Goal: Information Seeking & Learning: Learn about a topic

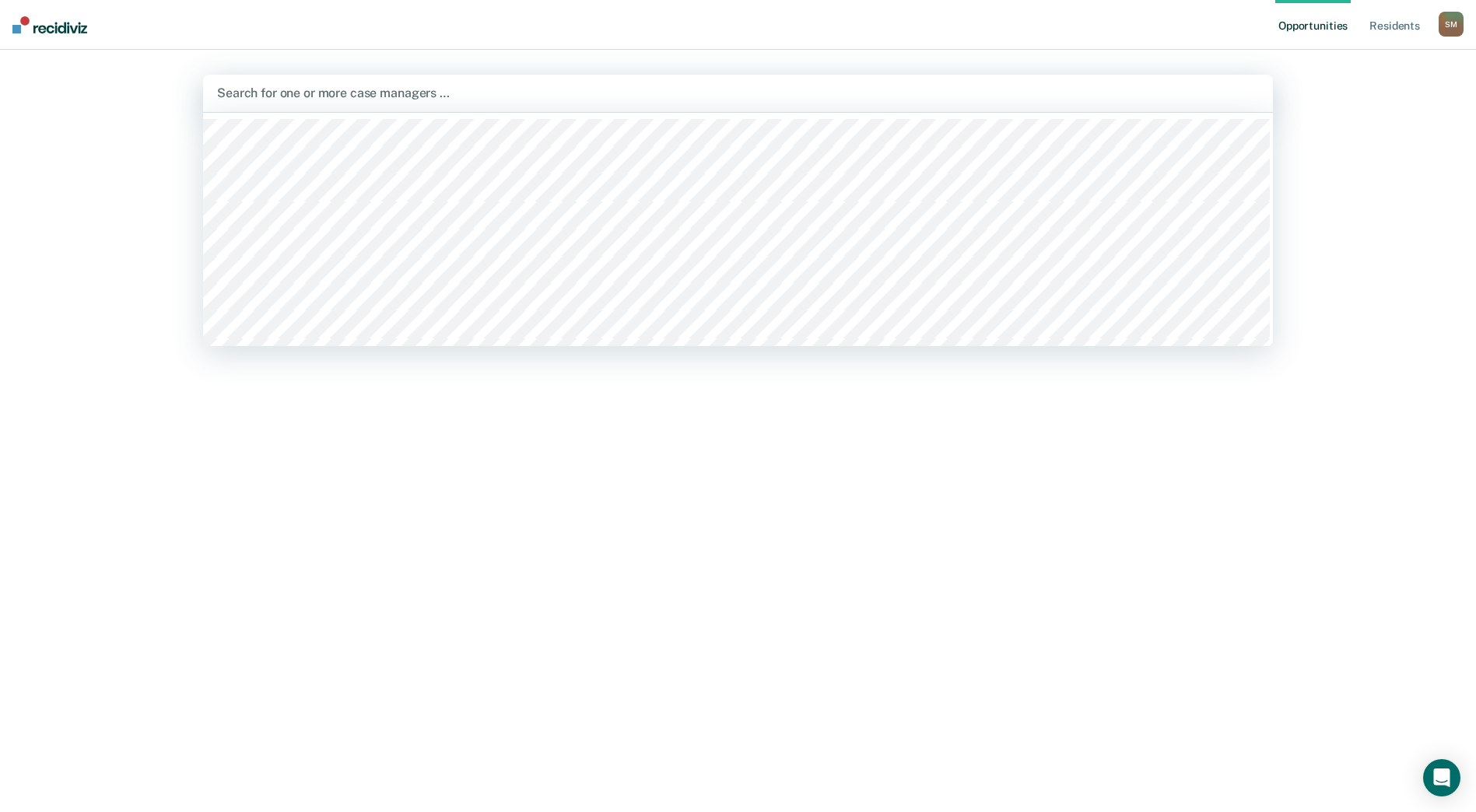
click at [261, 101] on div at bounding box center [737, 93] width 1042 height 18
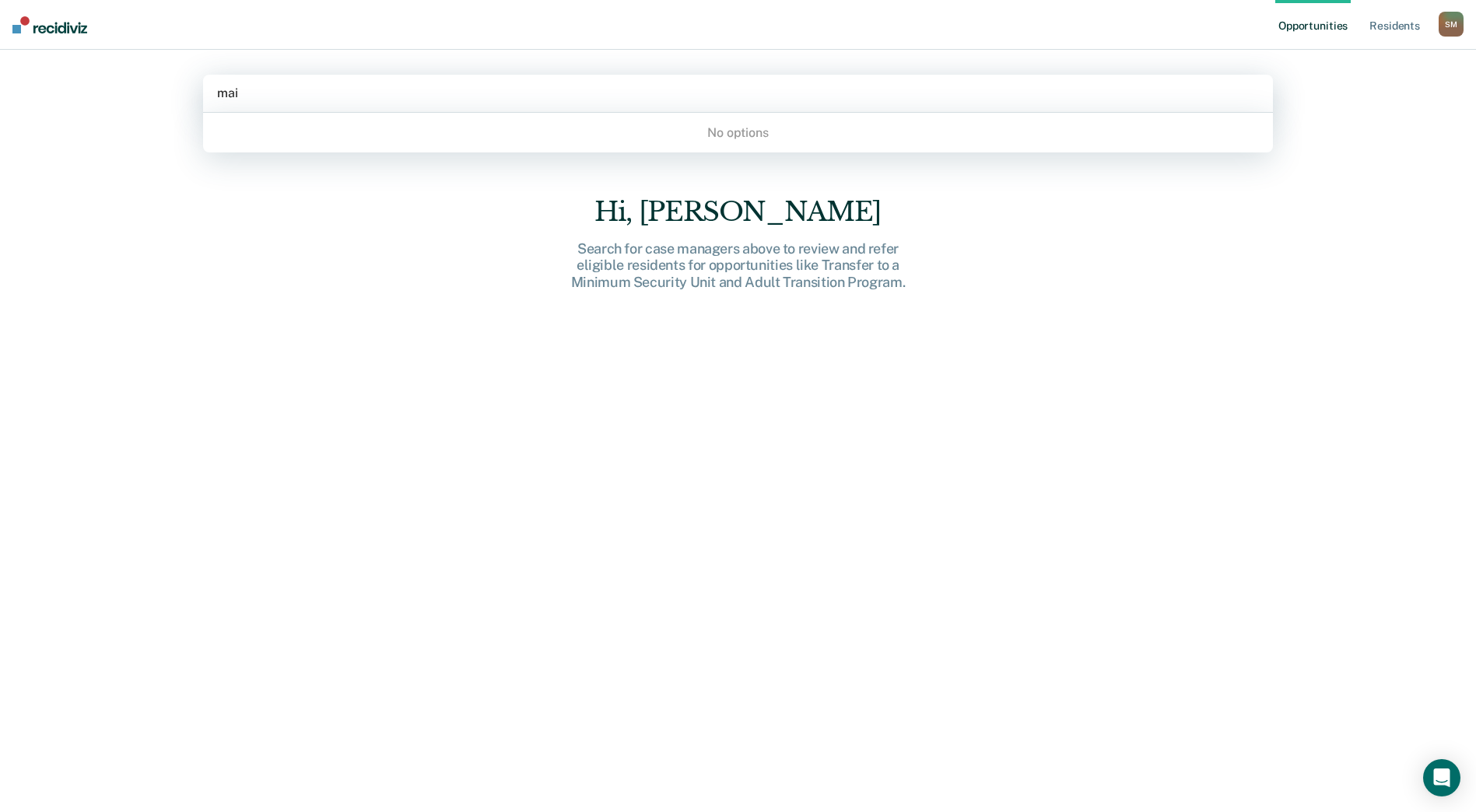
type input "ma"
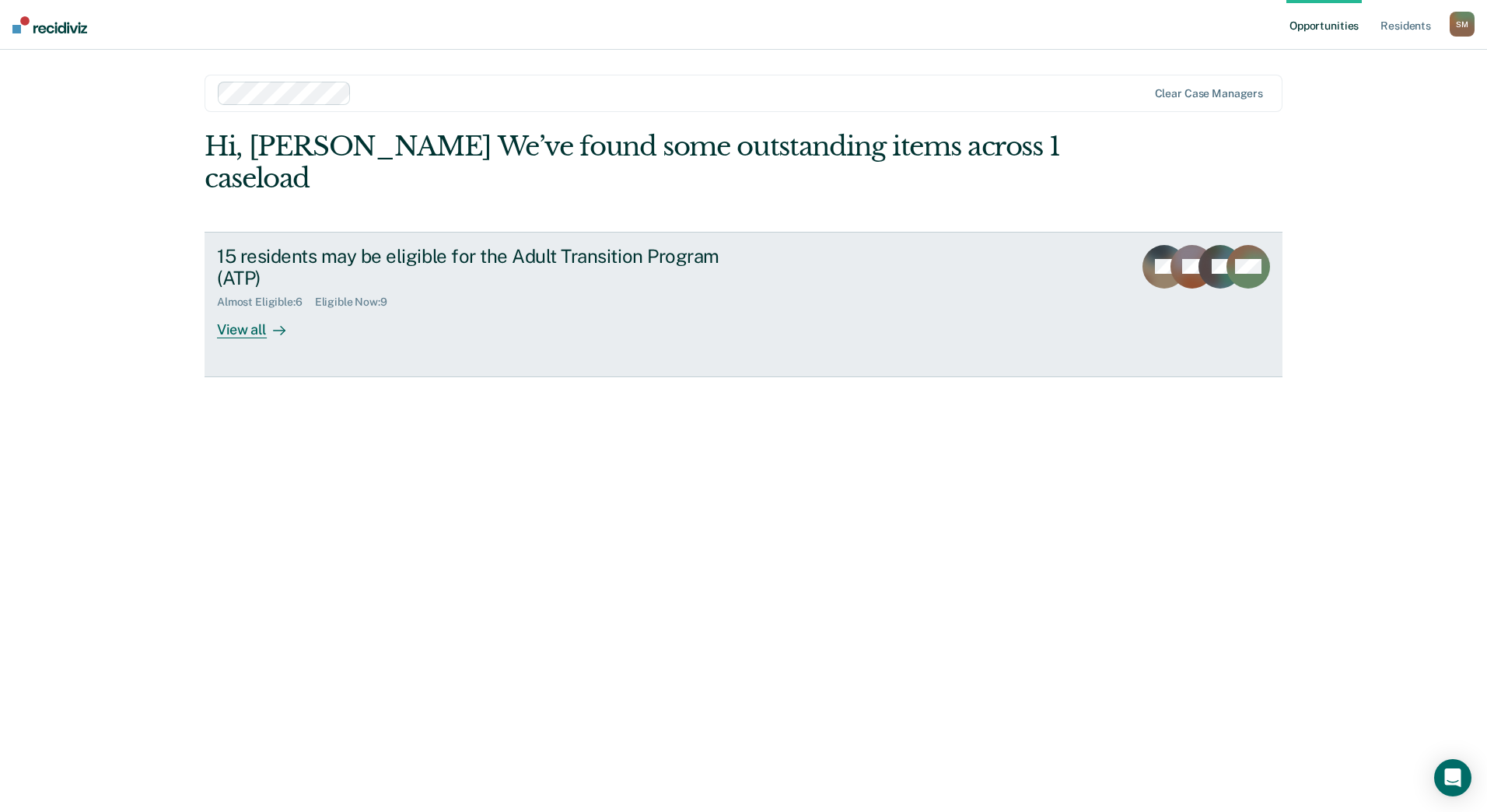
click at [372, 242] on link "15 residents may be eligible for the Adult Transition Program (ATP) Almost Elig…" at bounding box center [743, 304] width 1078 height 145
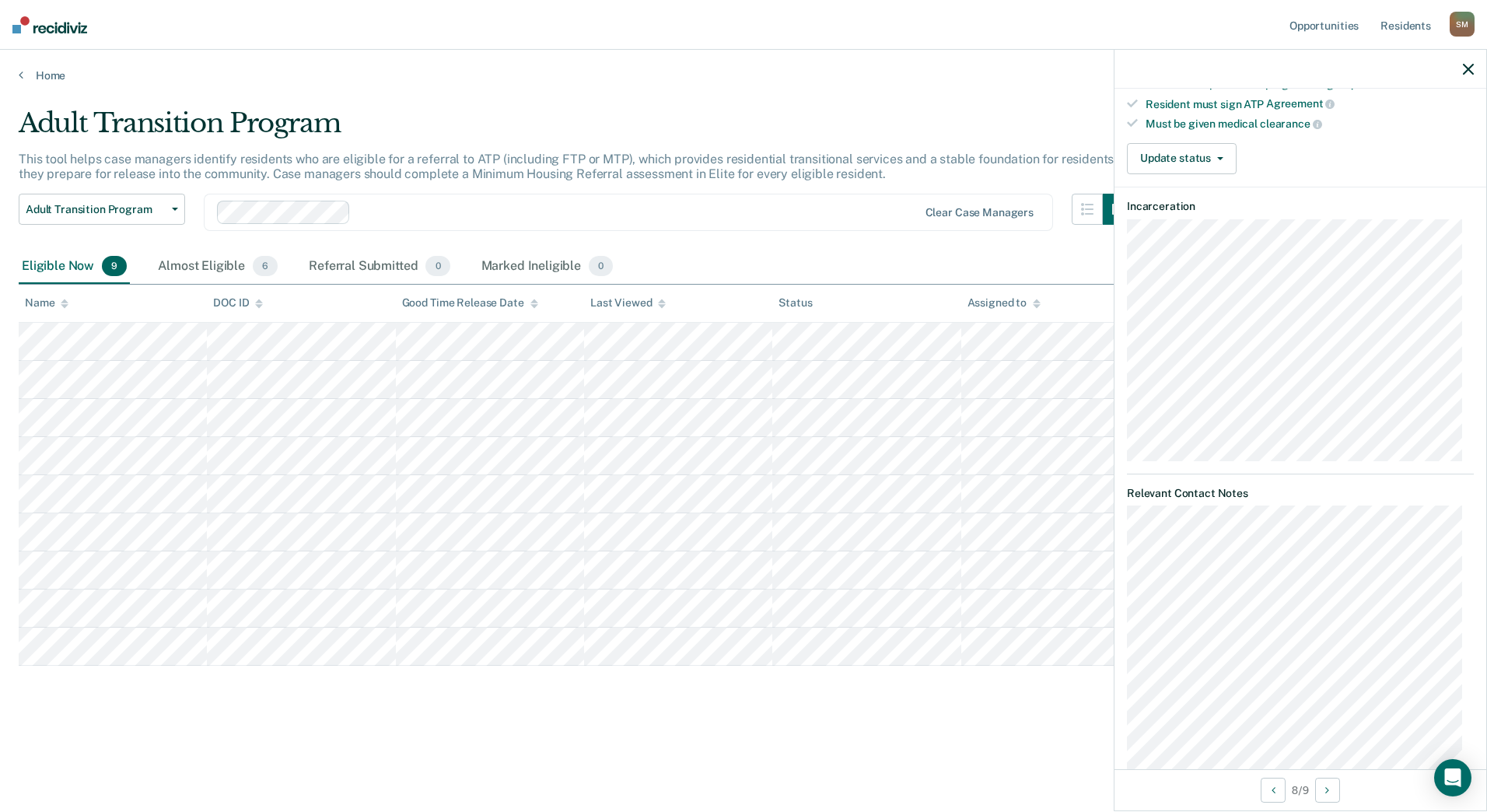
scroll to position [466, 0]
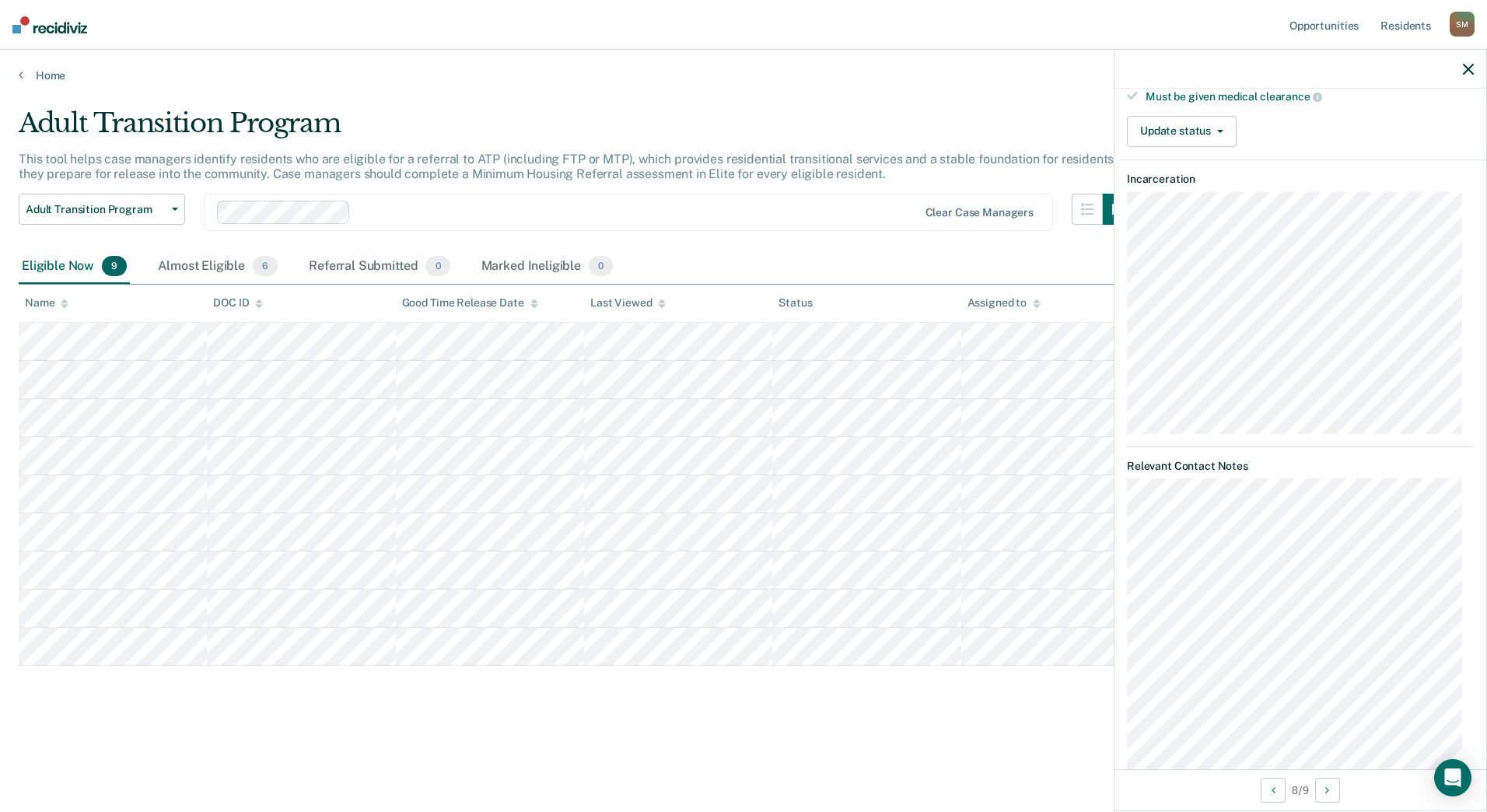
click at [970, 811] on html "Looks like you’re using Internet Explorer 11. For faster loading and a better e…" at bounding box center [743, 406] width 1487 height 812
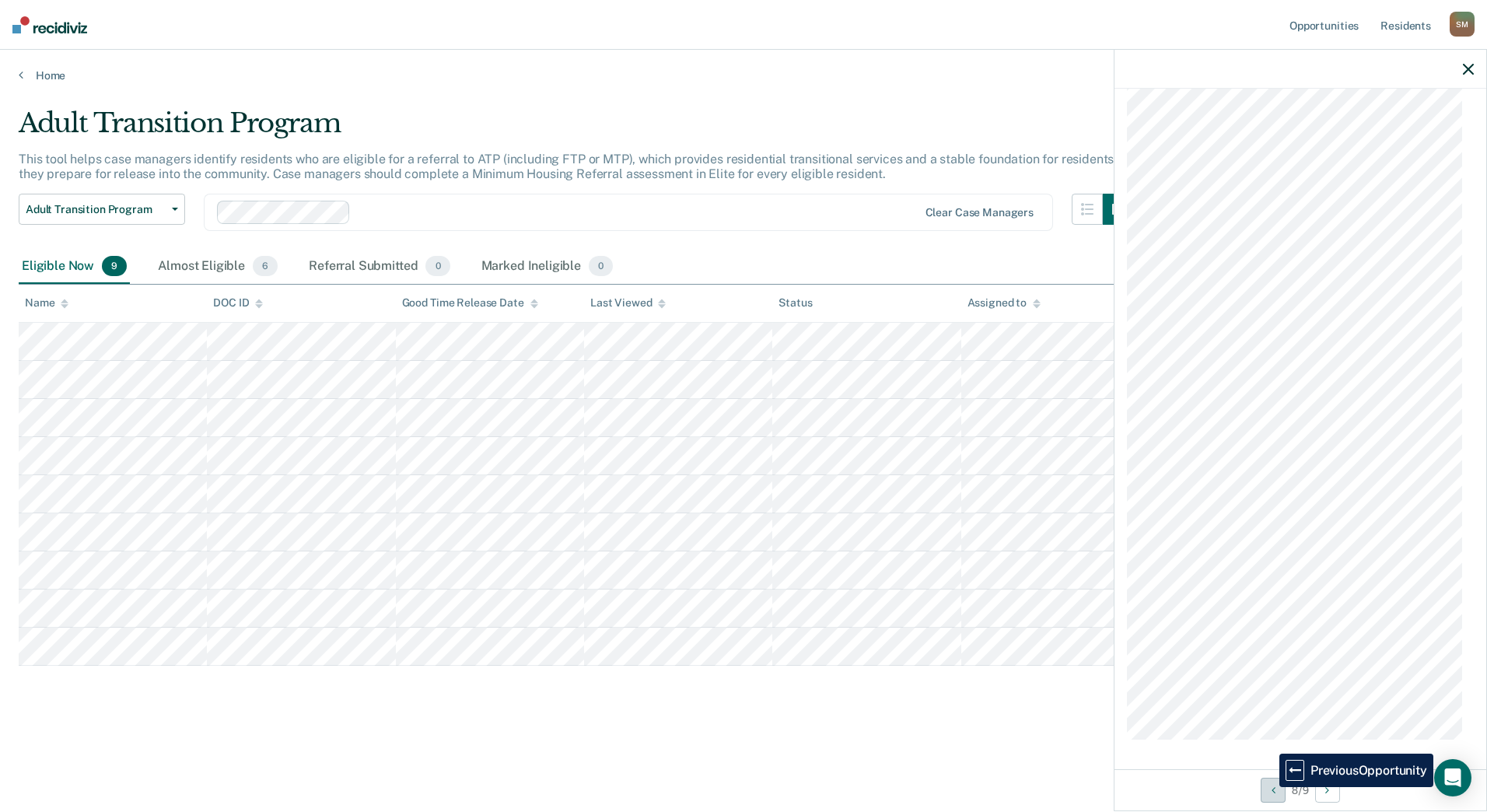
click at [1268, 787] on button "Previous Opportunity" at bounding box center [1273, 791] width 25 height 25
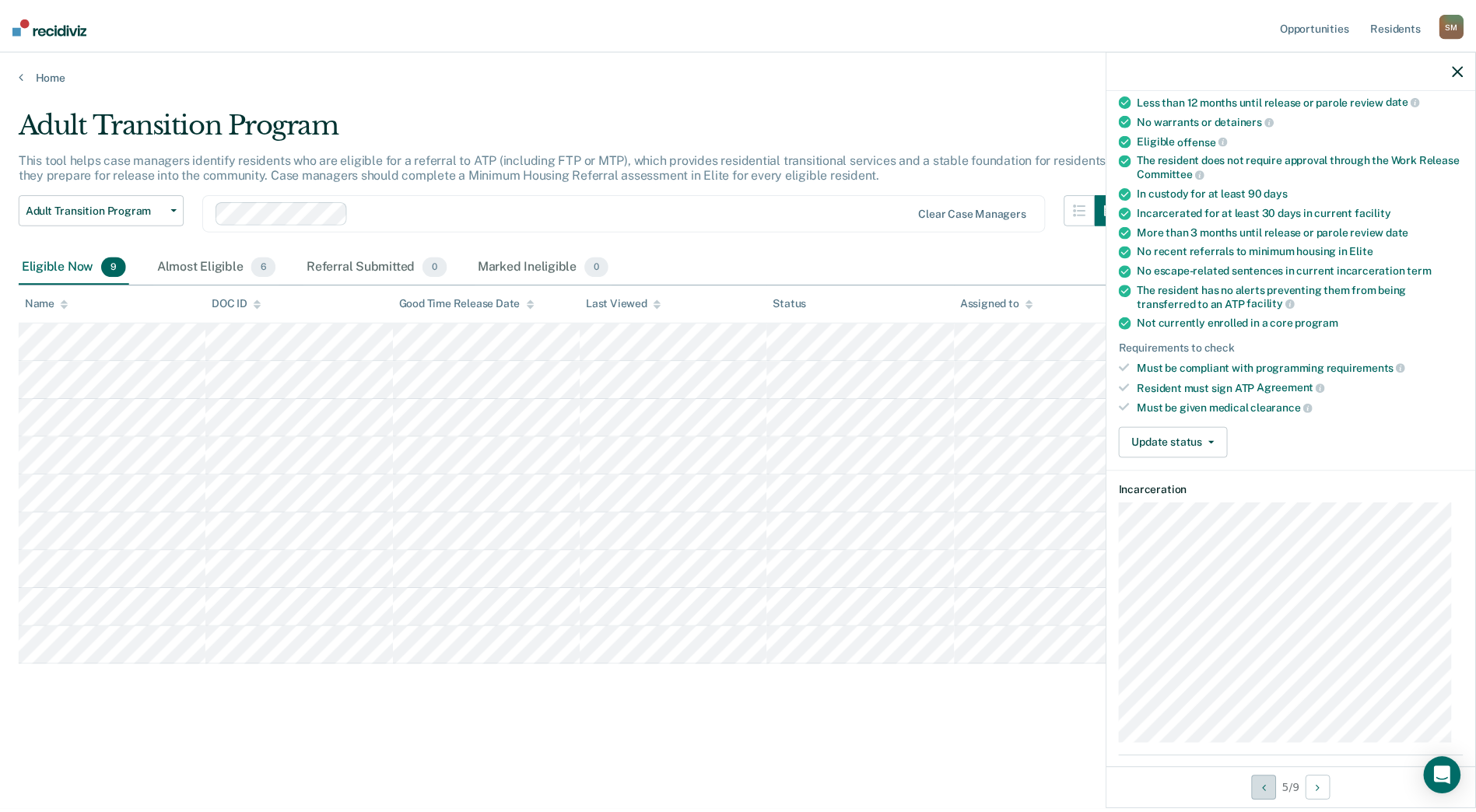
scroll to position [0, 0]
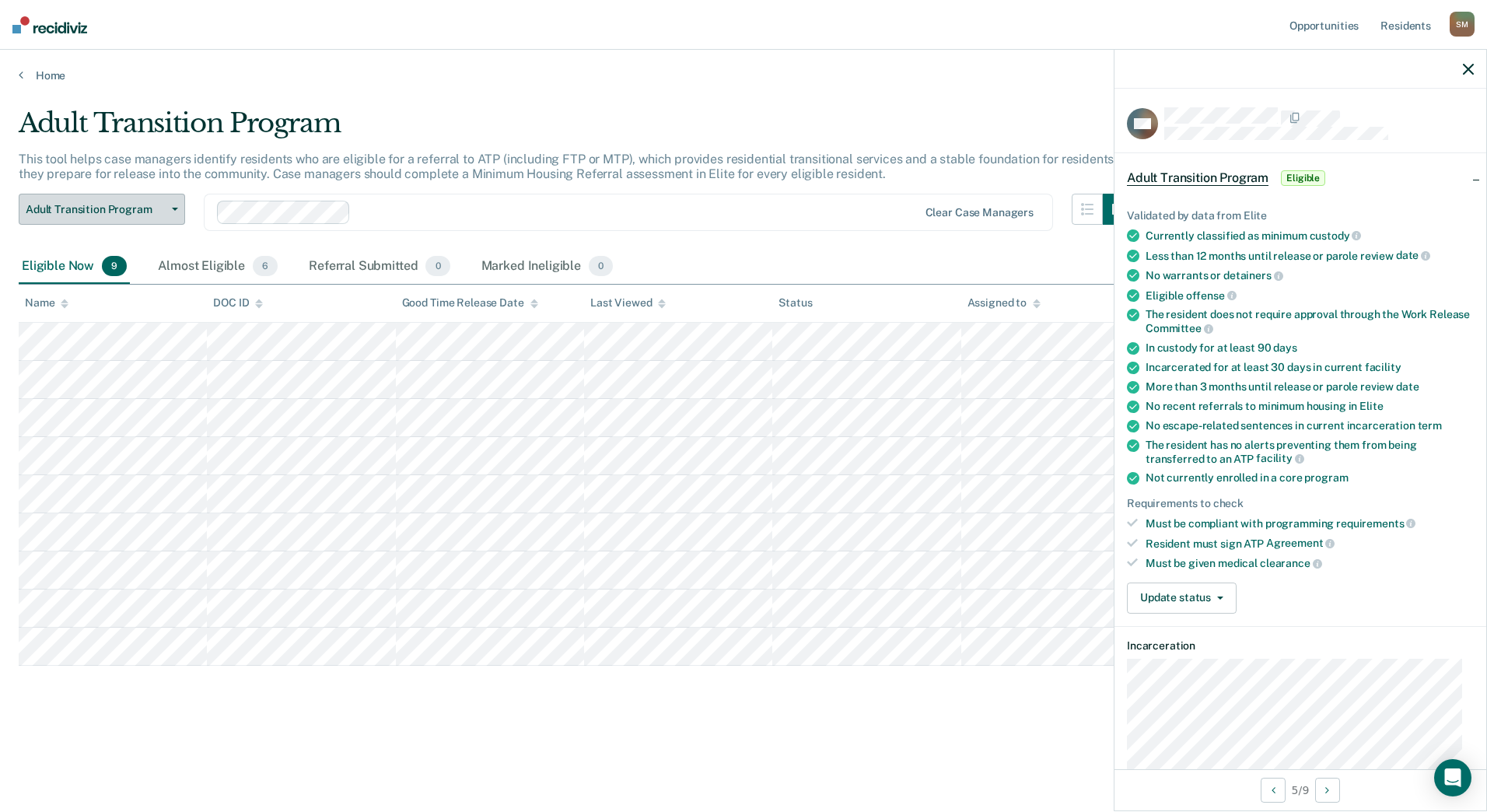
click at [167, 210] on span "button" at bounding box center [172, 209] width 13 height 3
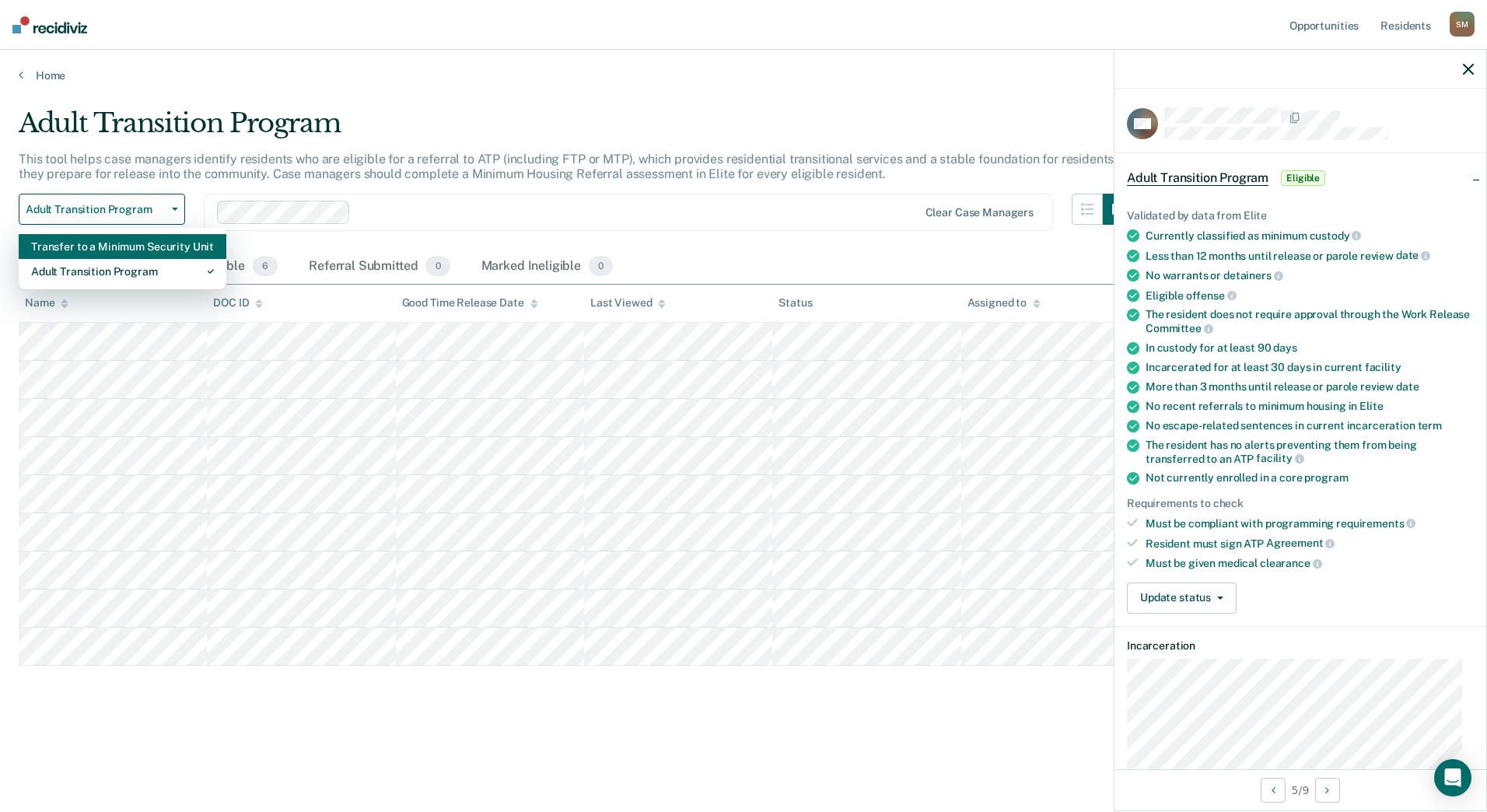
click at [153, 249] on div "Transfer to a Minimum Security Unit" at bounding box center [123, 246] width 183 height 25
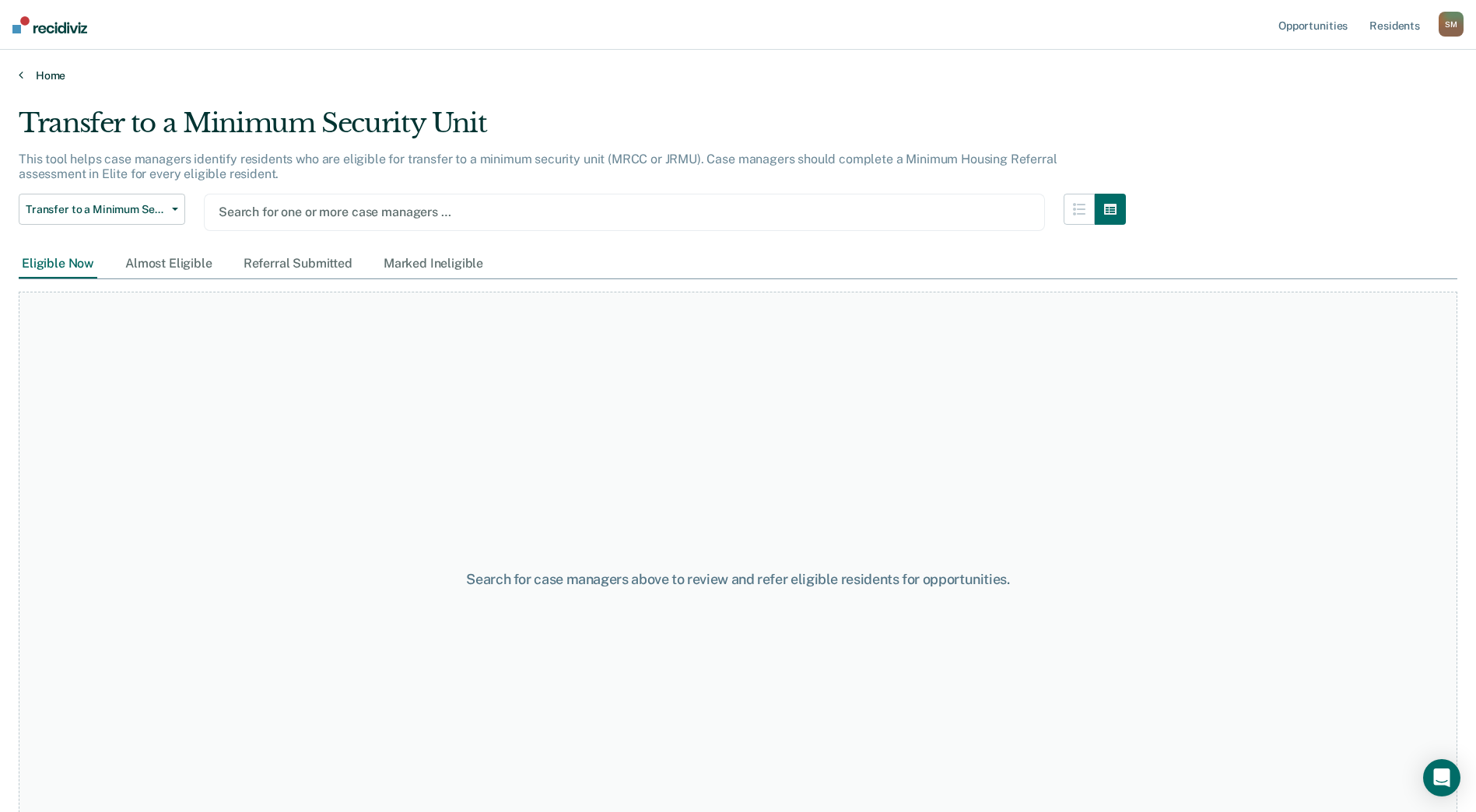
click at [56, 81] on link "Home" at bounding box center [738, 75] width 1438 height 14
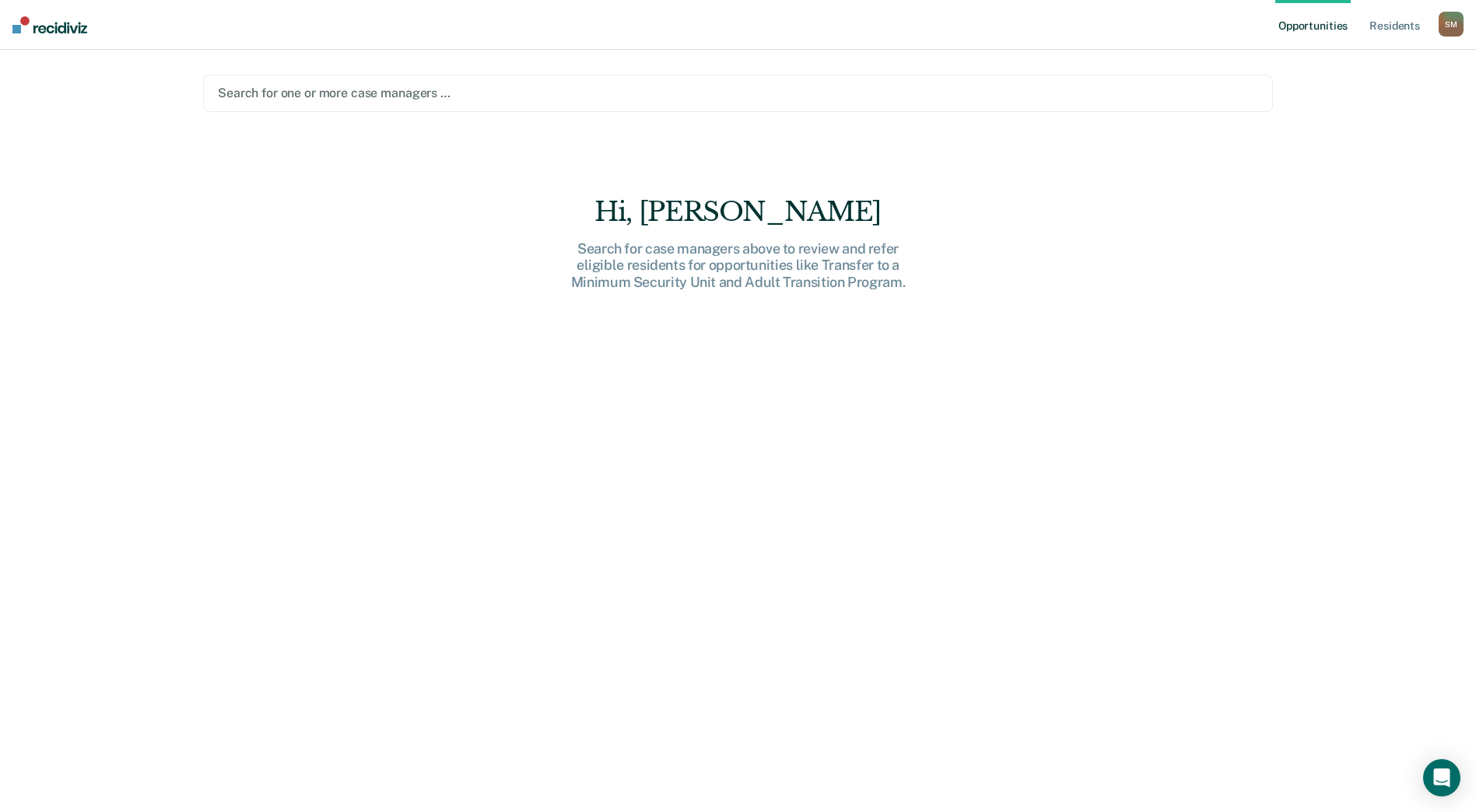
click at [326, 105] on div "Search for one or more case managers …" at bounding box center [738, 93] width 1069 height 38
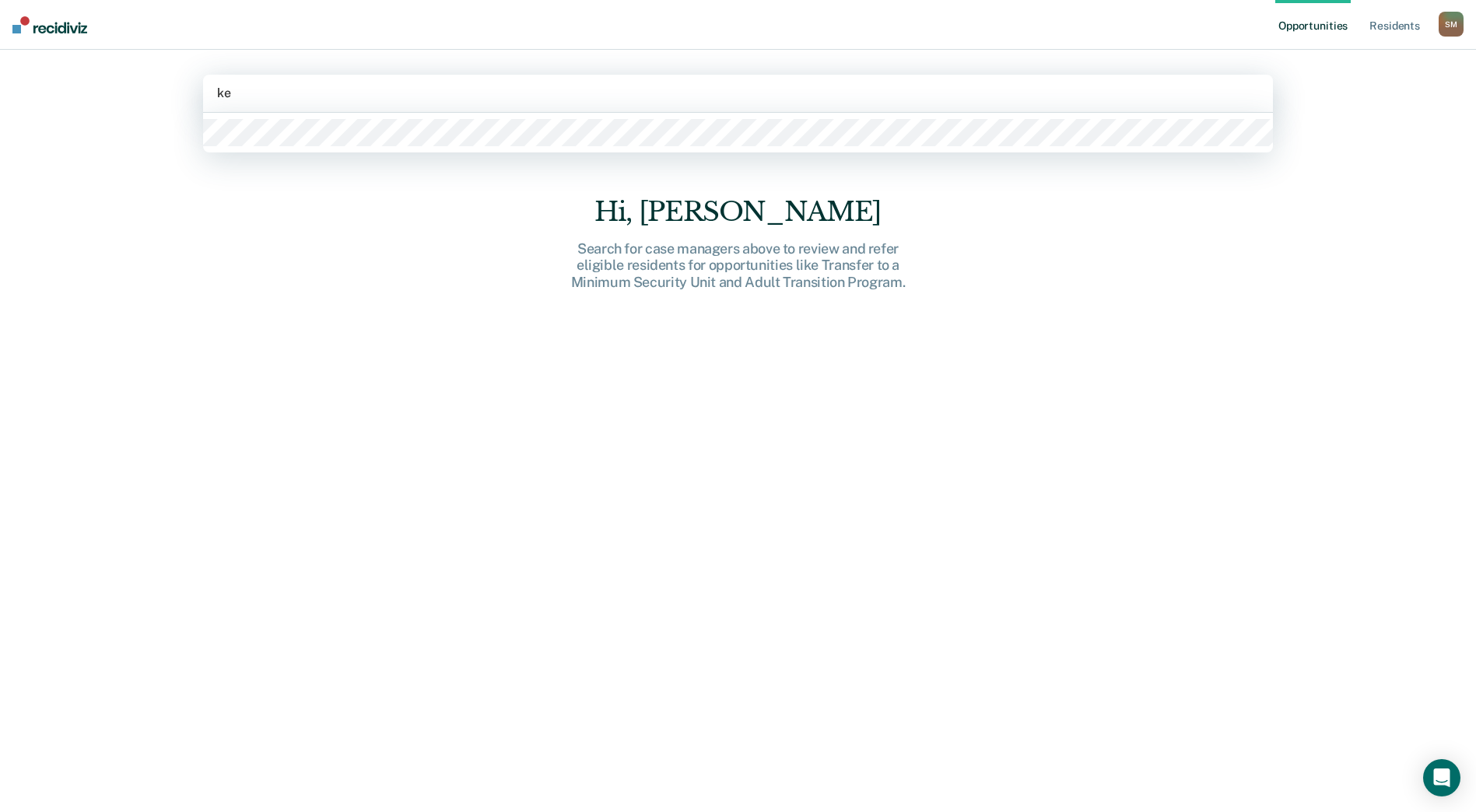
type input "k"
type input "a"
type input "stoe"
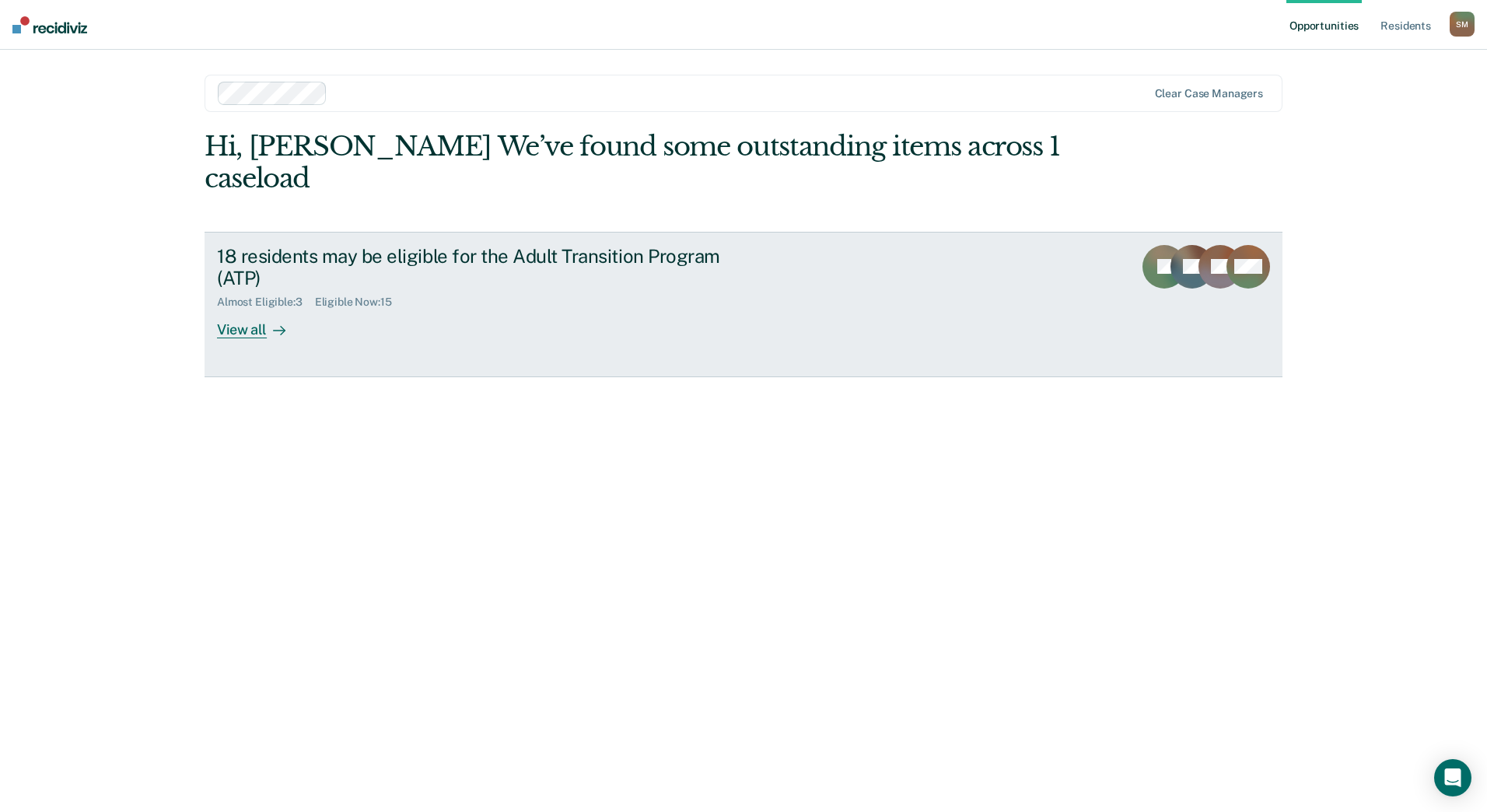
click at [236, 331] on div "View all" at bounding box center [260, 324] width 87 height 30
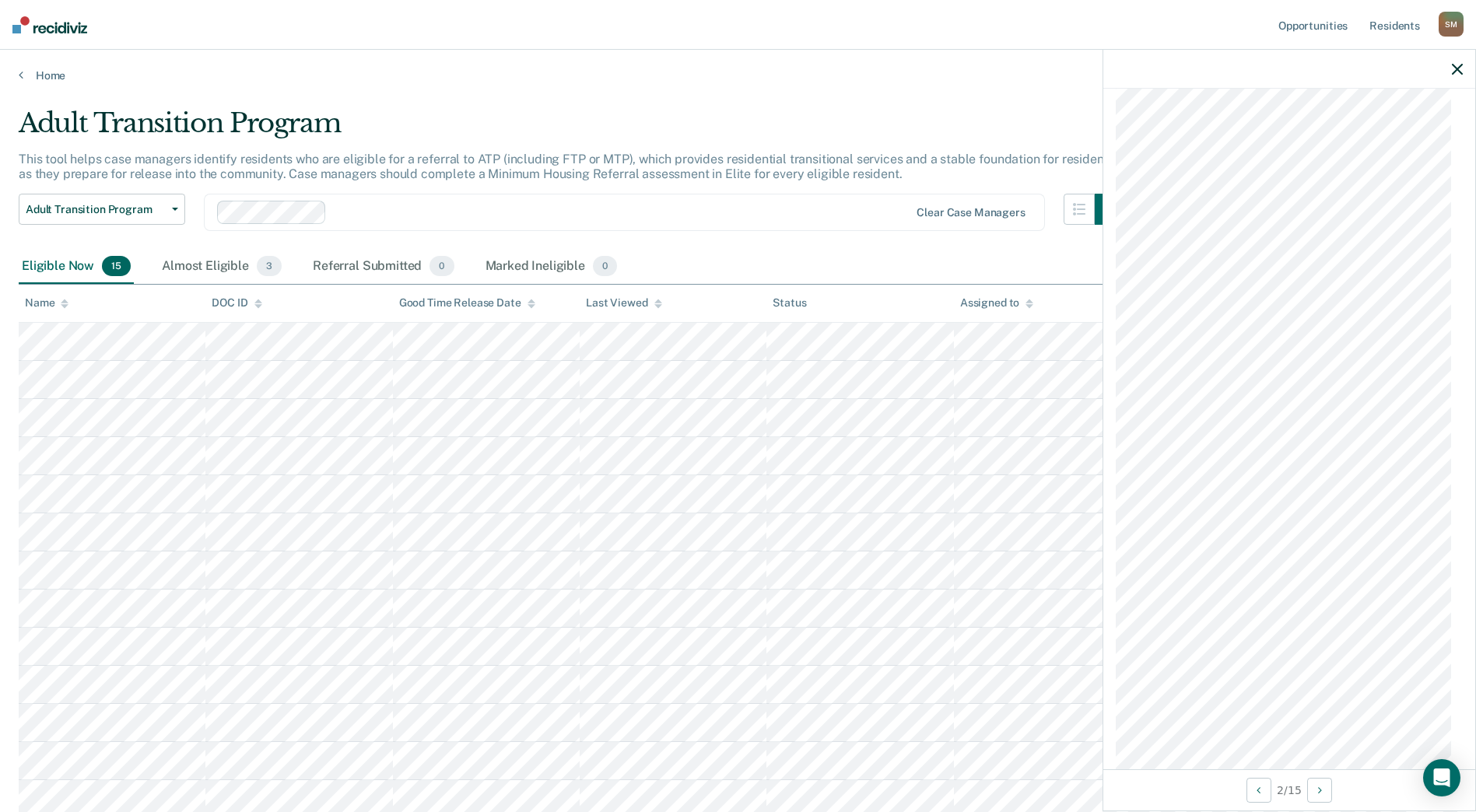
scroll to position [978, 0]
click at [1394, 21] on link "Resident s" at bounding box center [1394, 25] width 56 height 50
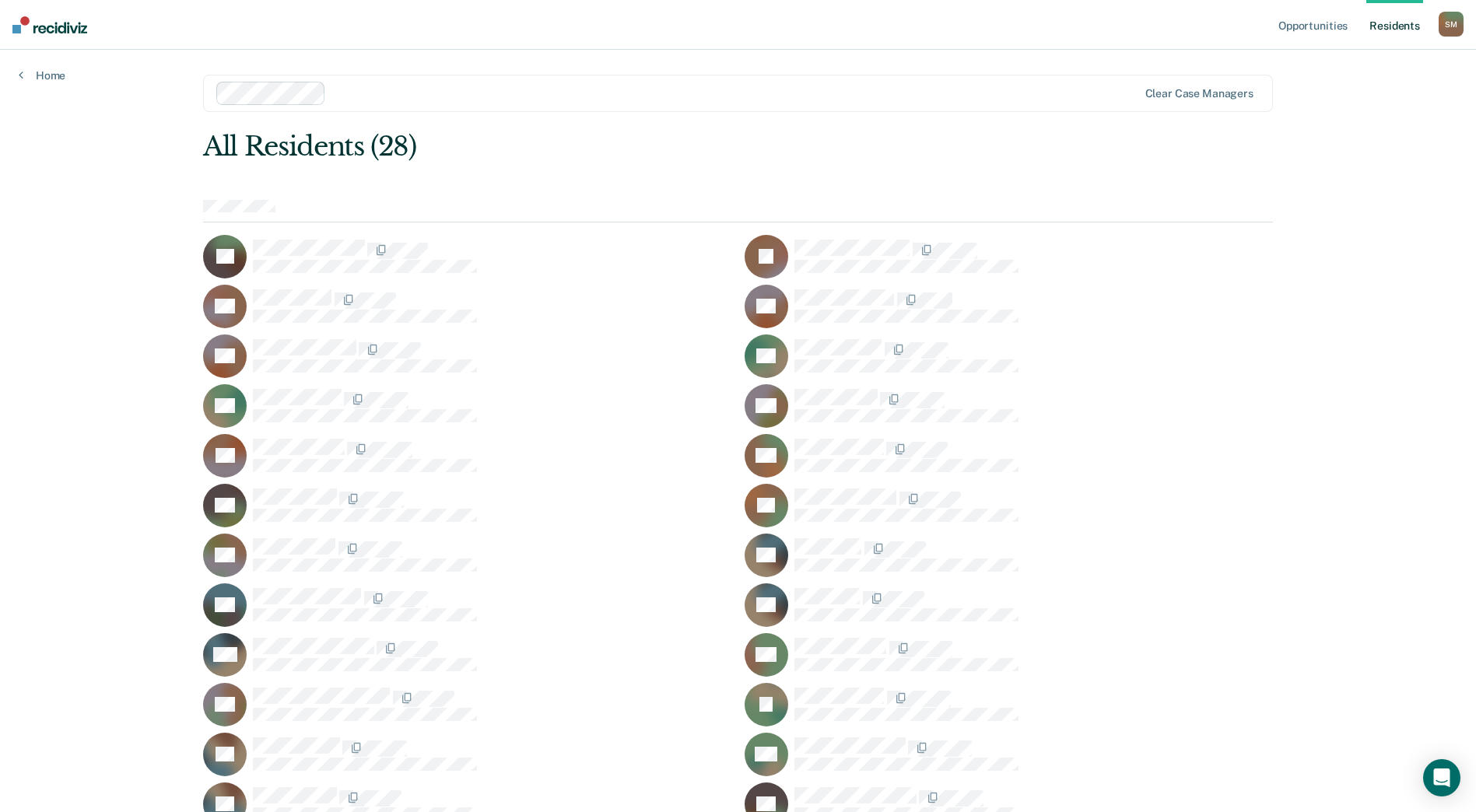
click at [275, 237] on div "TA" at bounding box center [468, 256] width 528 height 44
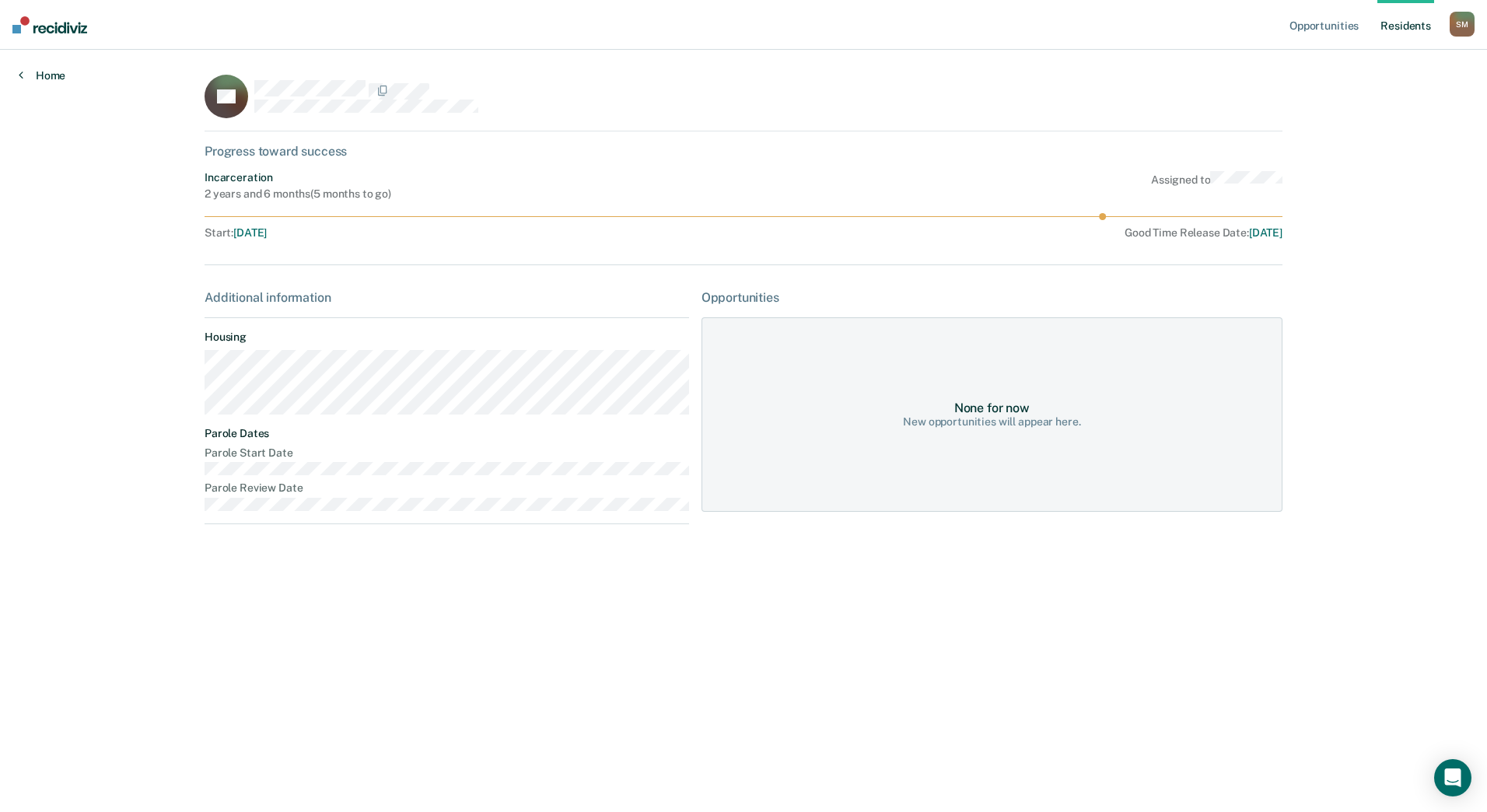
click at [47, 81] on link "Home" at bounding box center [42, 75] width 47 height 14
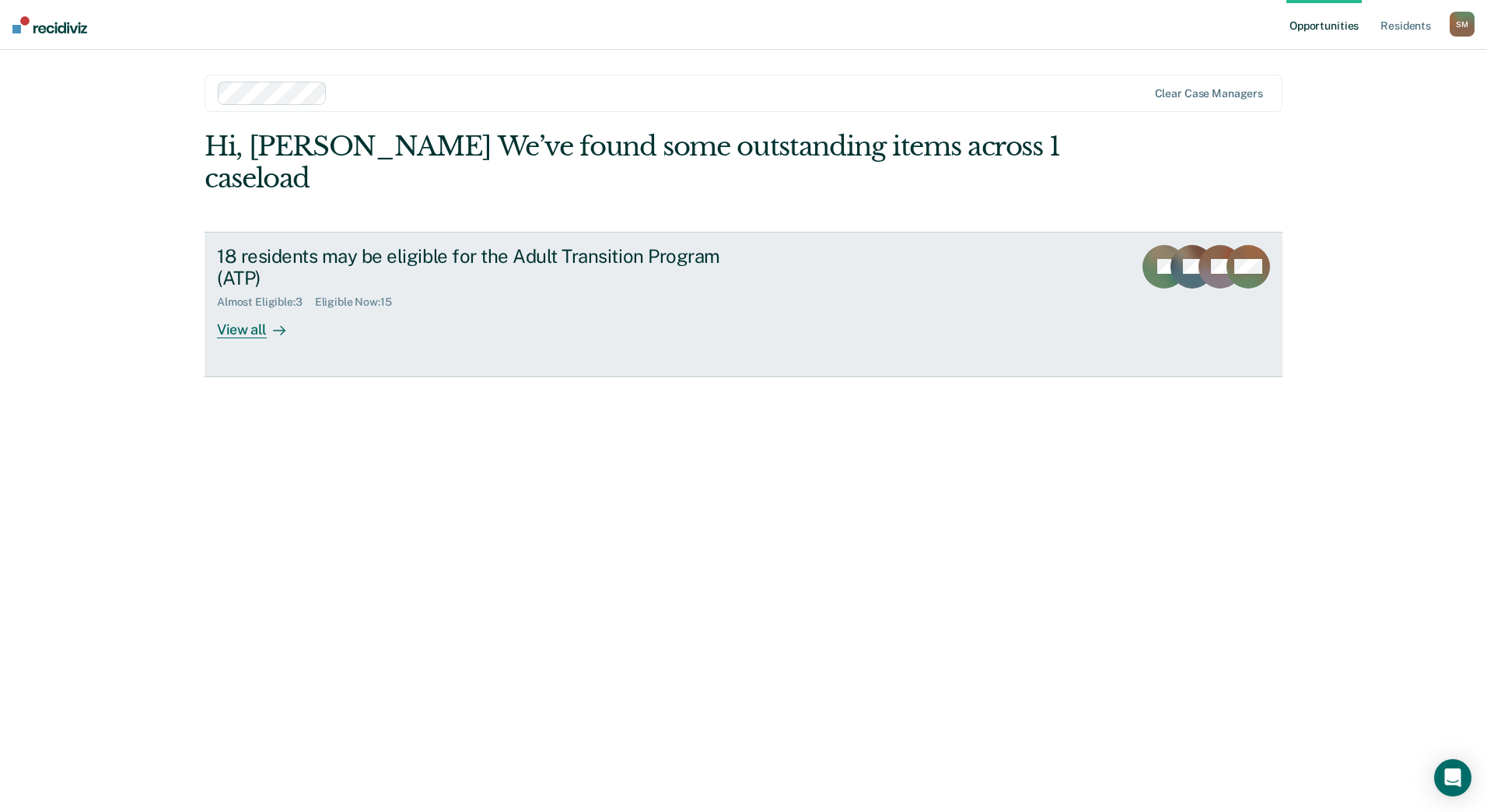
click at [292, 257] on div "18 residents may be eligible for the Adult Transition Program (ATP)" at bounding box center [490, 268] width 546 height 45
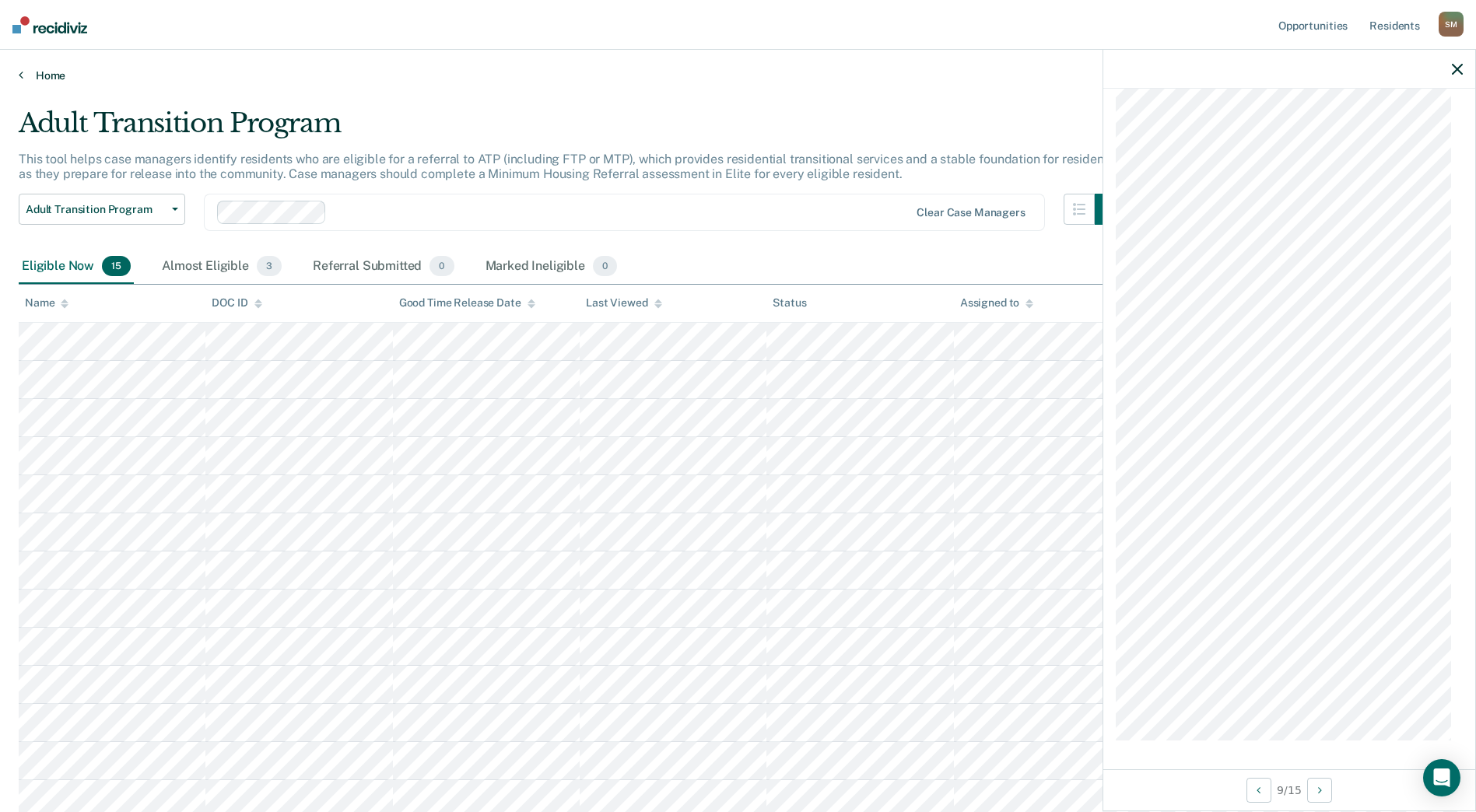
click at [33, 74] on link "Home" at bounding box center [738, 75] width 1438 height 14
